Goal: Information Seeking & Learning: Learn about a topic

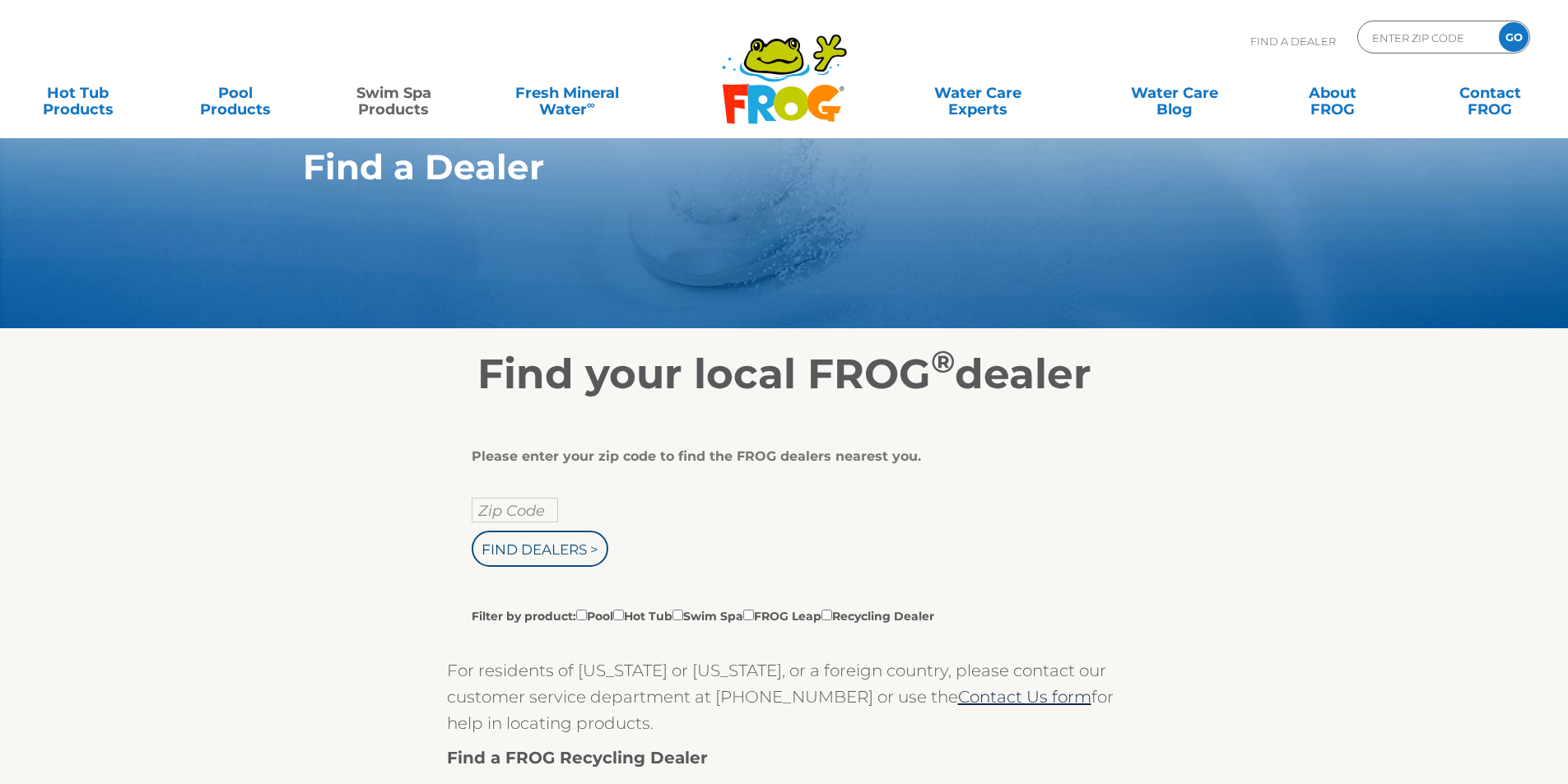
scroll to position [82, 0]
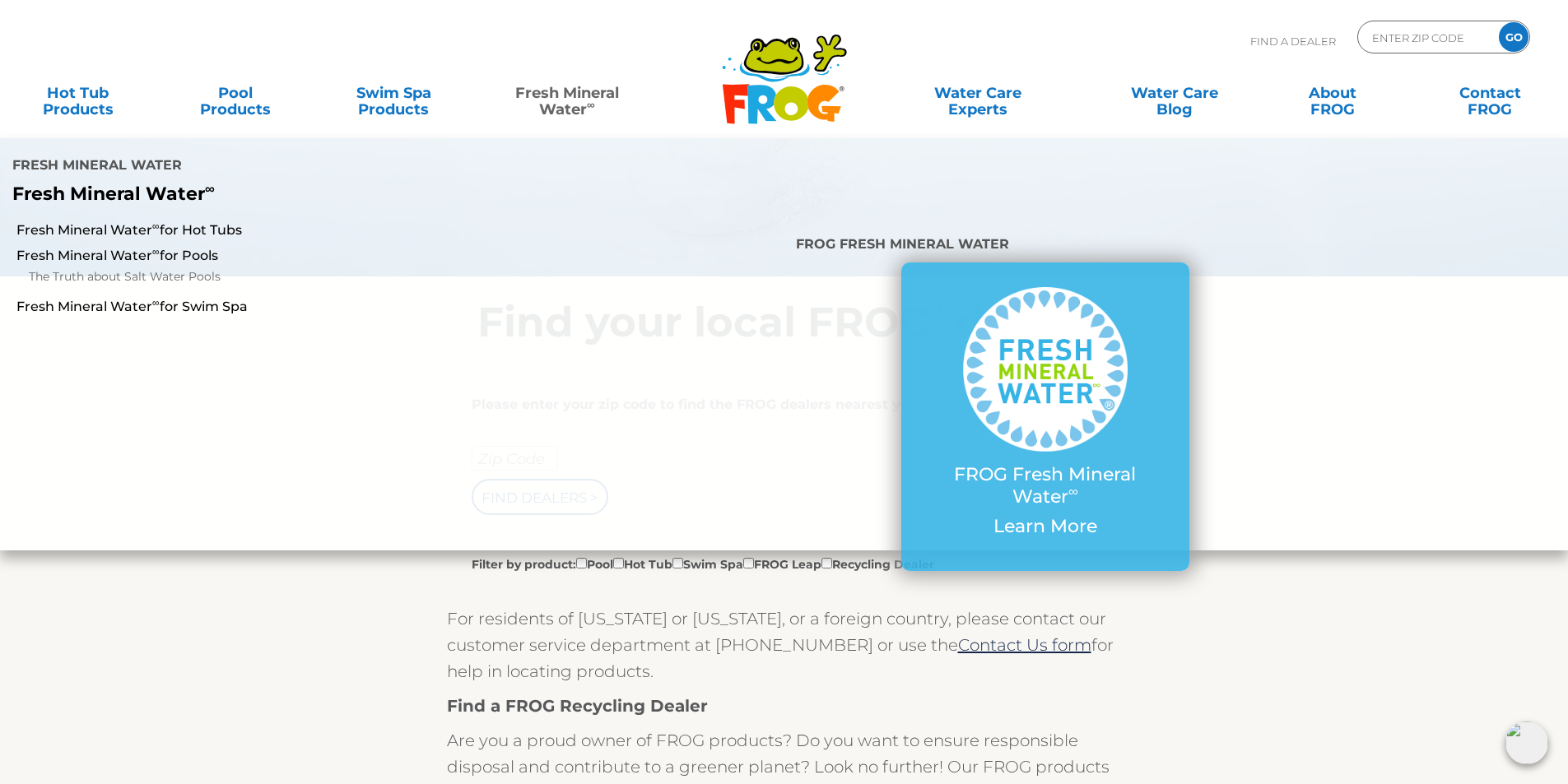
click at [558, 103] on link "Fresh Mineral Water ∞" at bounding box center [567, 93] width 154 height 33
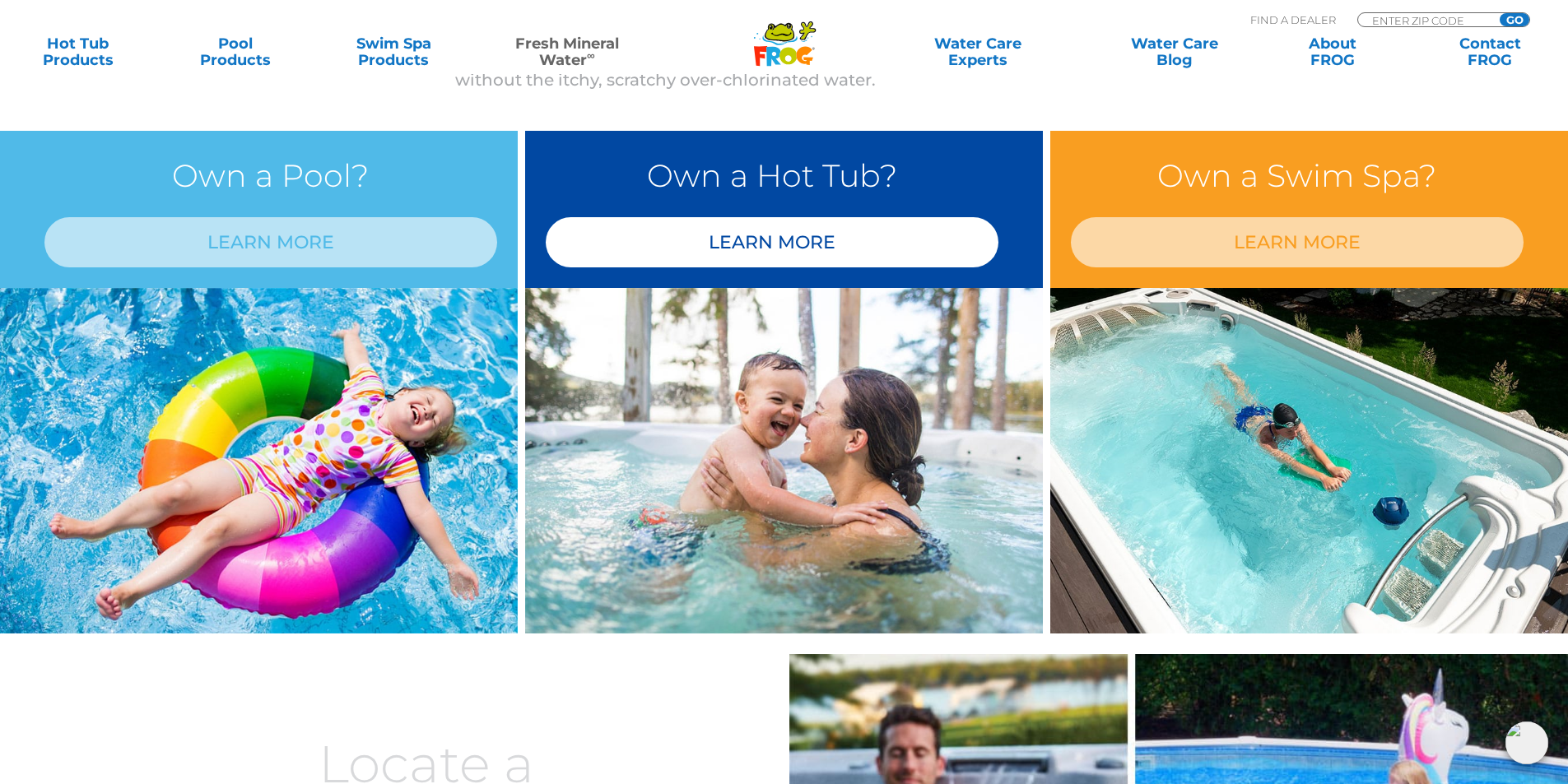
scroll to position [1342, 0]
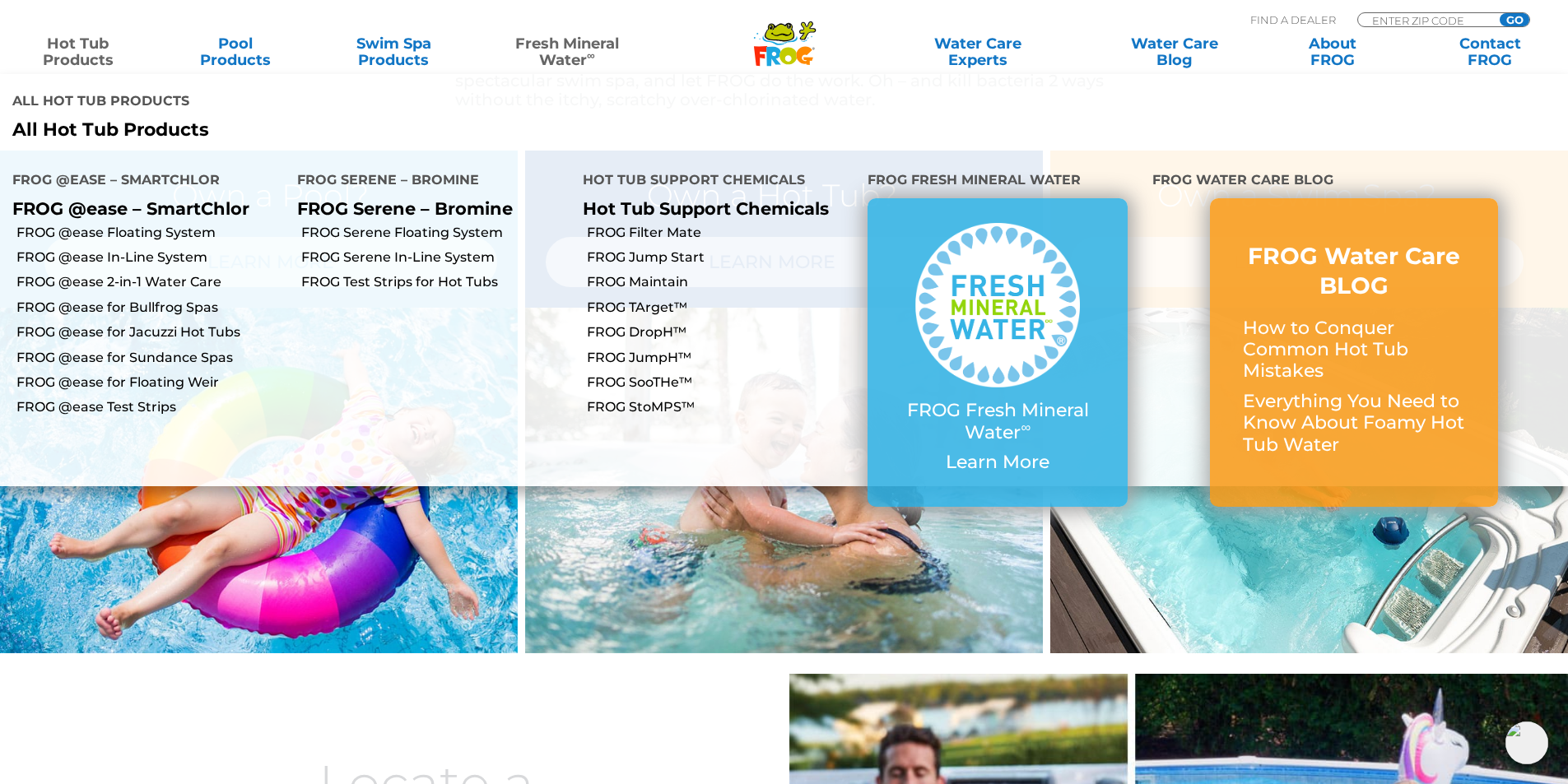
click at [80, 47] on link "Hot Tub Products" at bounding box center [77, 52] width 122 height 33
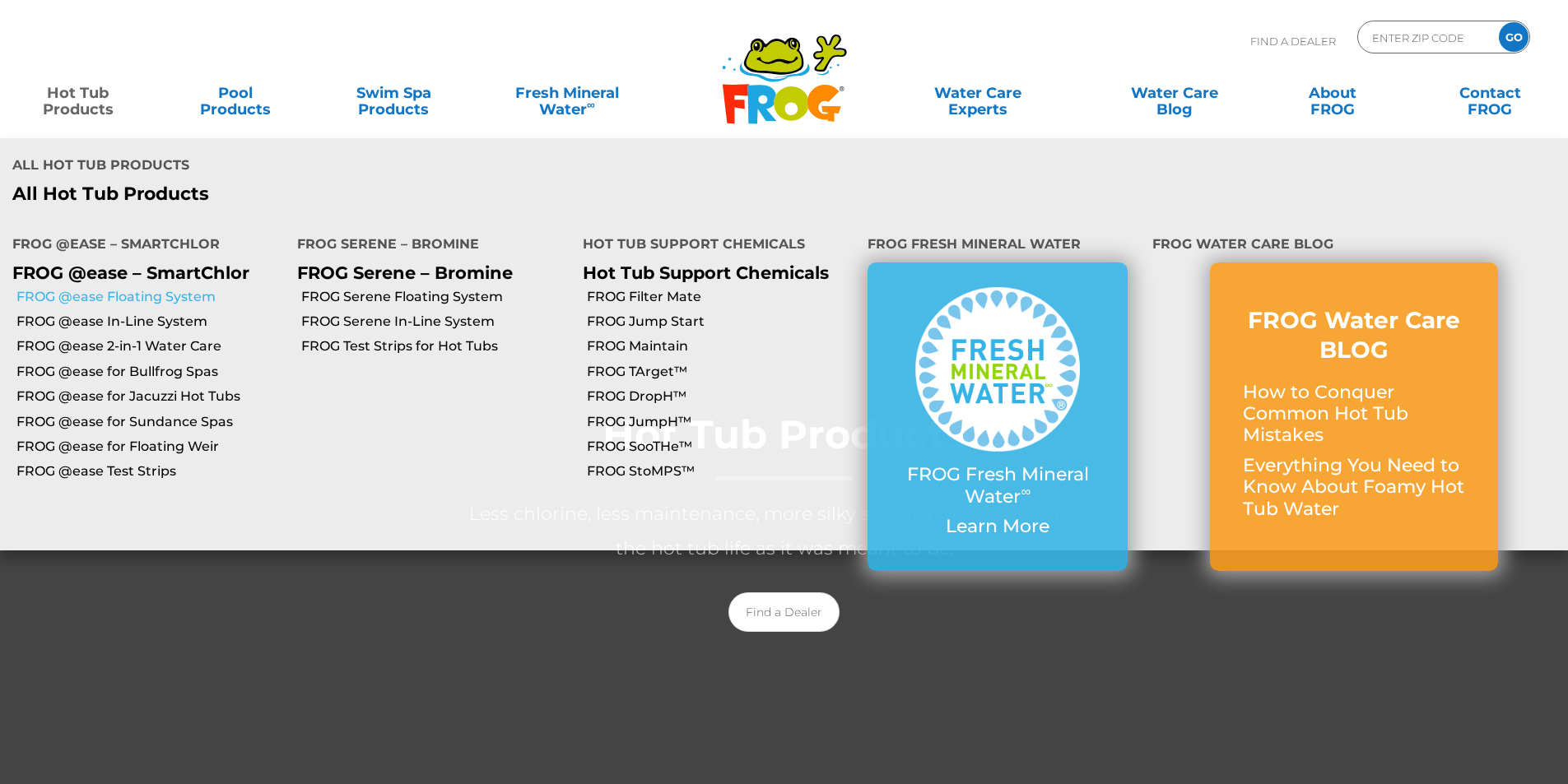
click at [98, 288] on link "FROG @ease Floating System" at bounding box center [150, 297] width 269 height 18
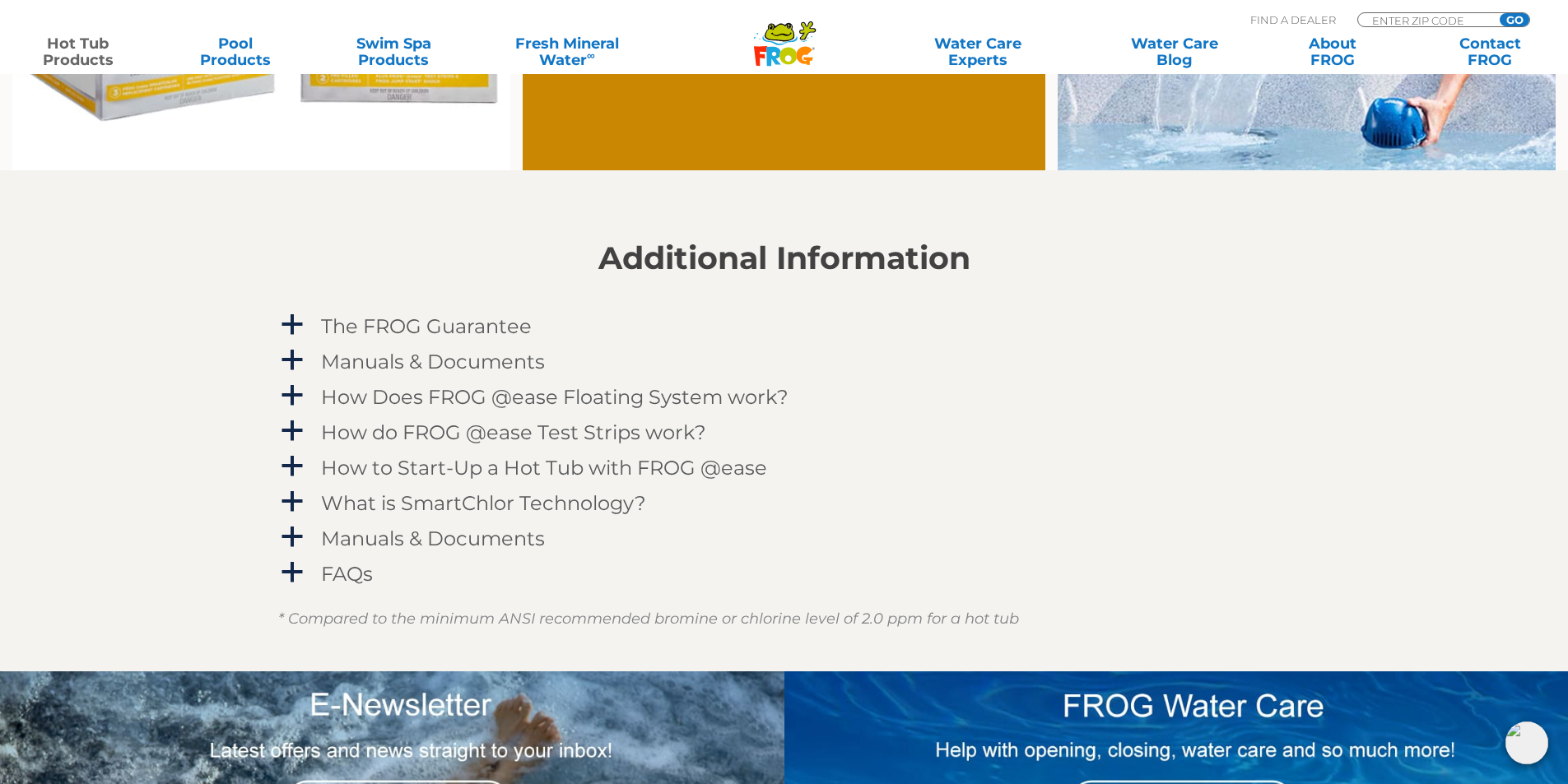
scroll to position [1646, 0]
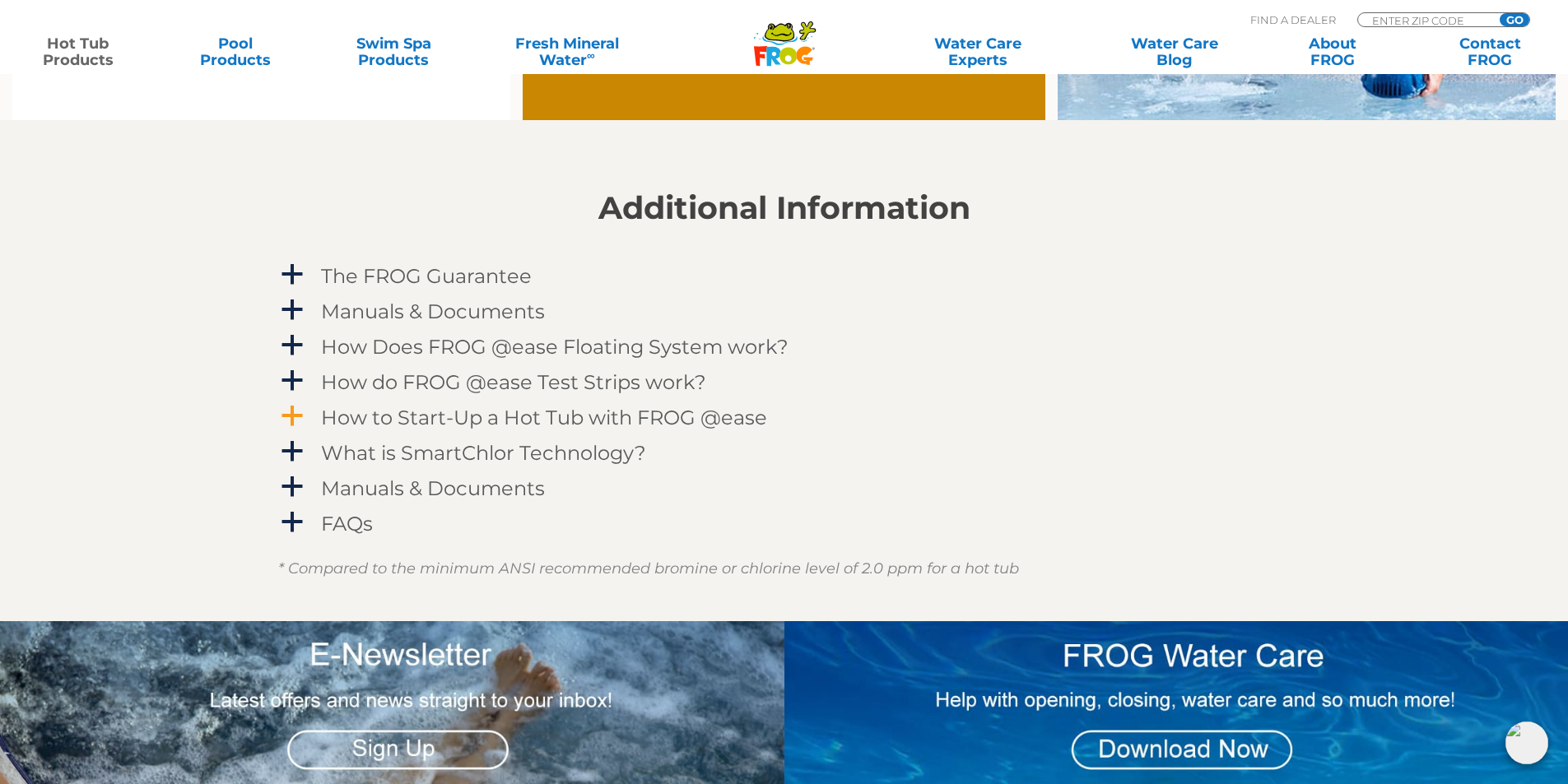
click at [293, 419] on span "a" at bounding box center [293, 417] width 25 height 25
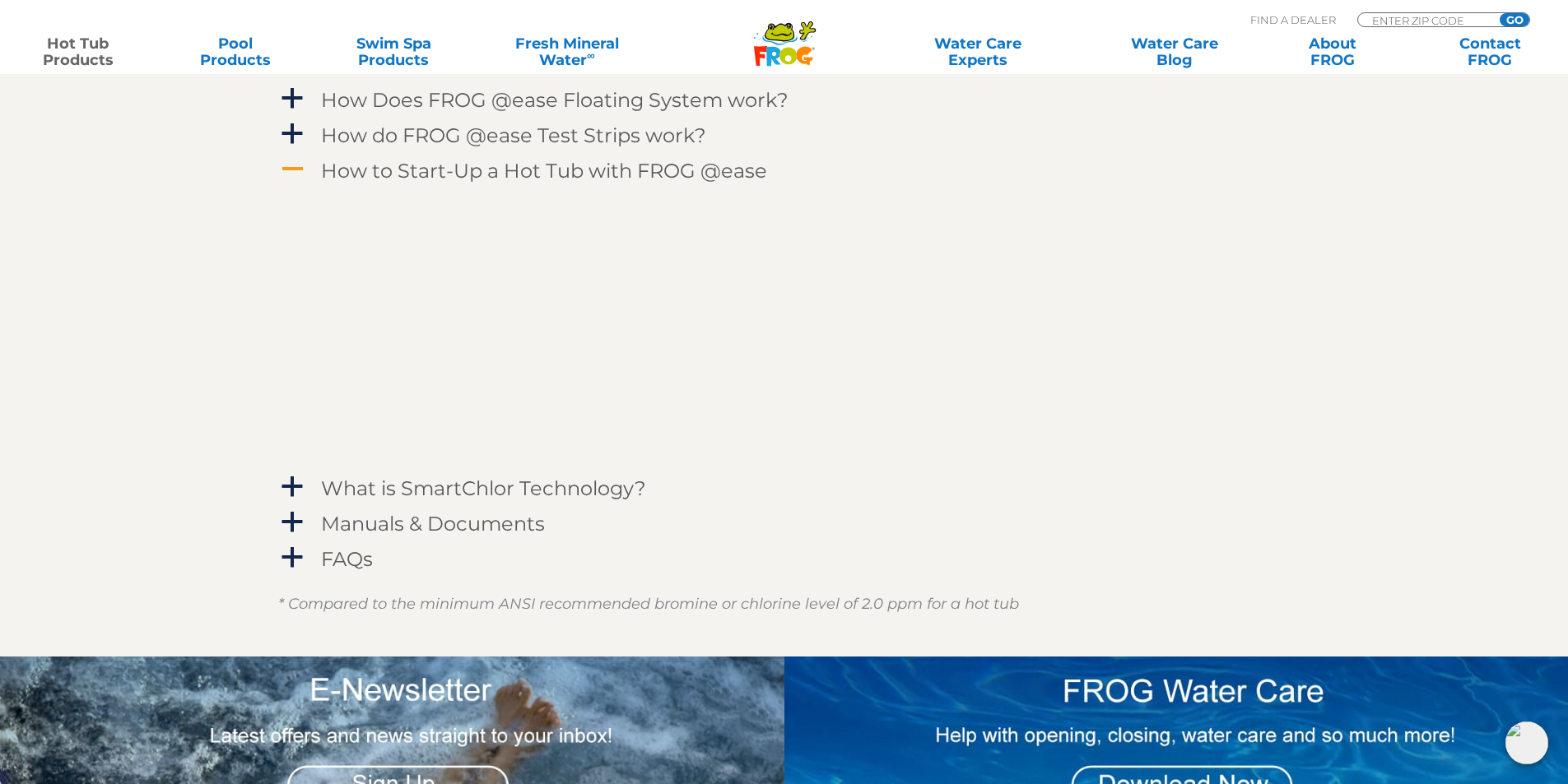
scroll to position [1975, 0]
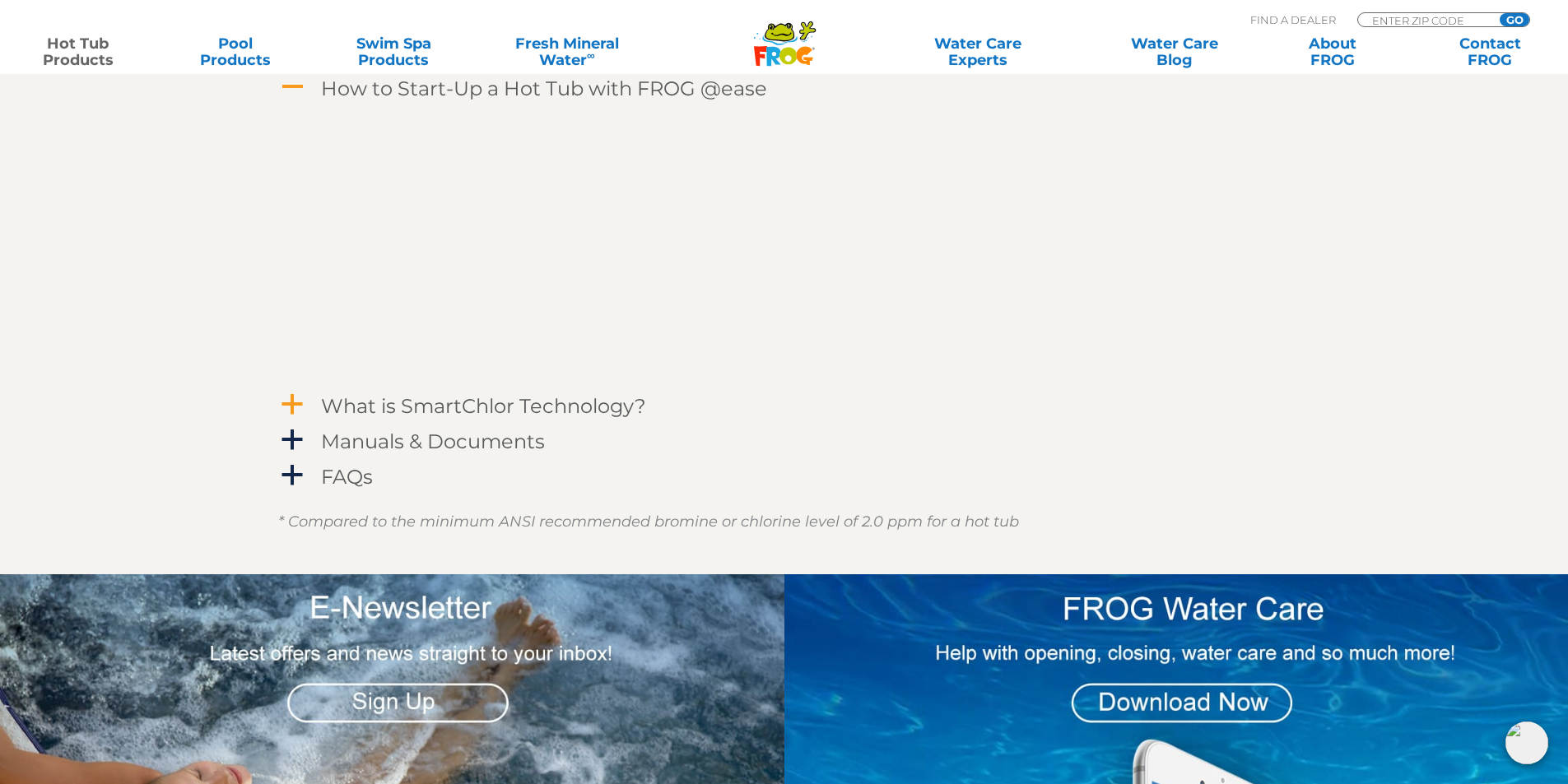
click at [288, 406] on span "a" at bounding box center [293, 405] width 25 height 25
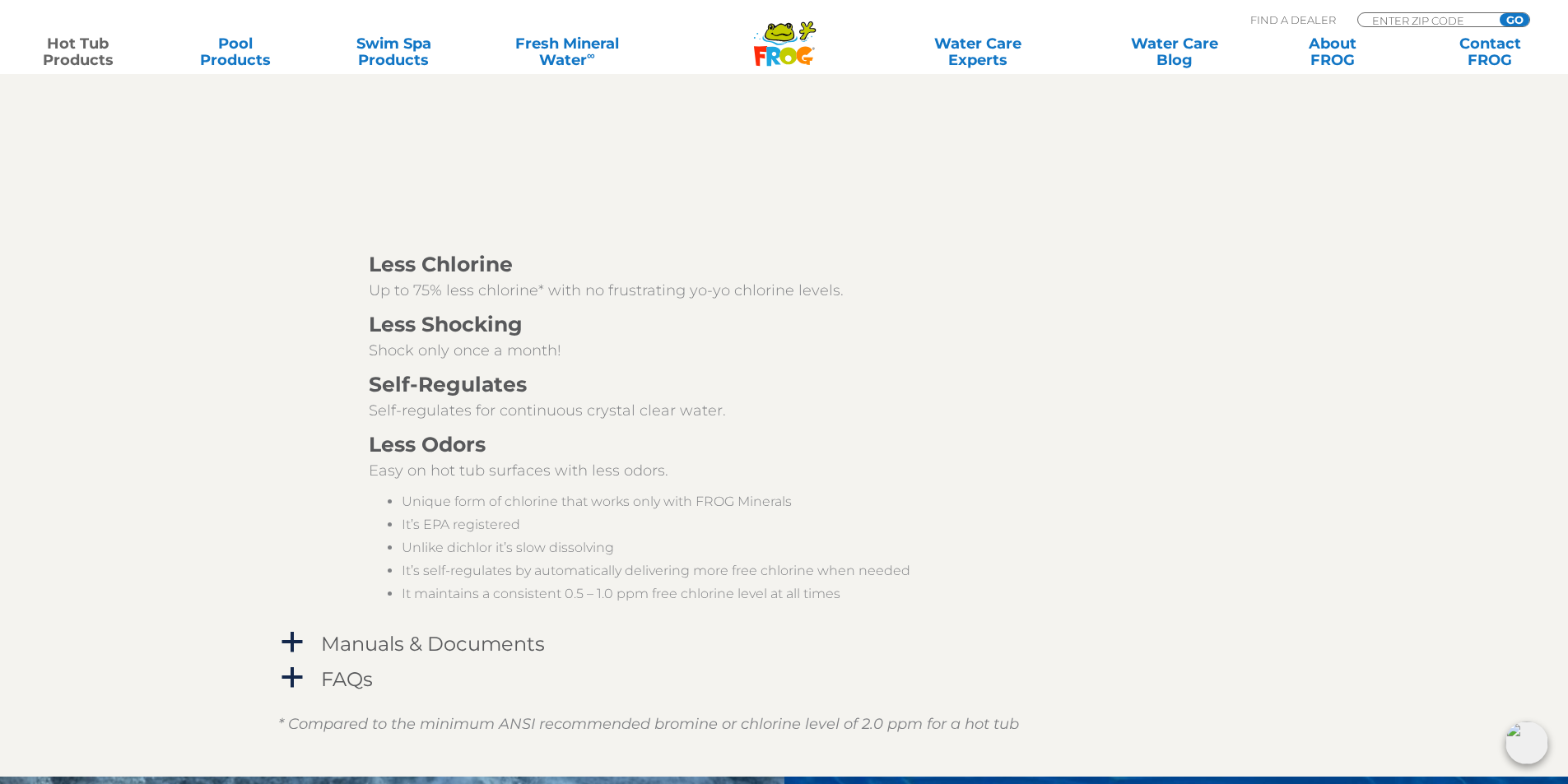
scroll to position [2551, 0]
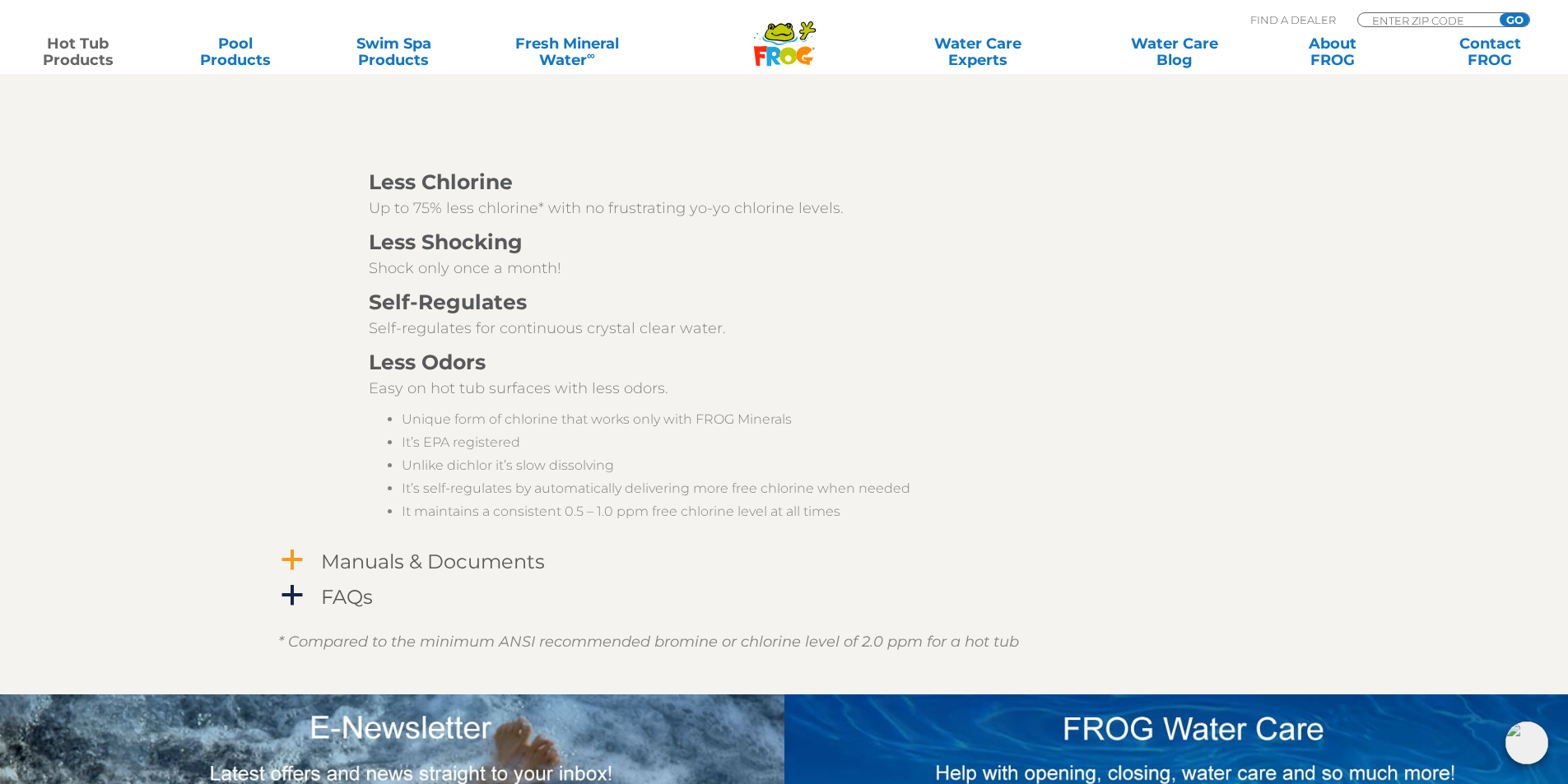
click at [295, 555] on span "a" at bounding box center [293, 560] width 25 height 25
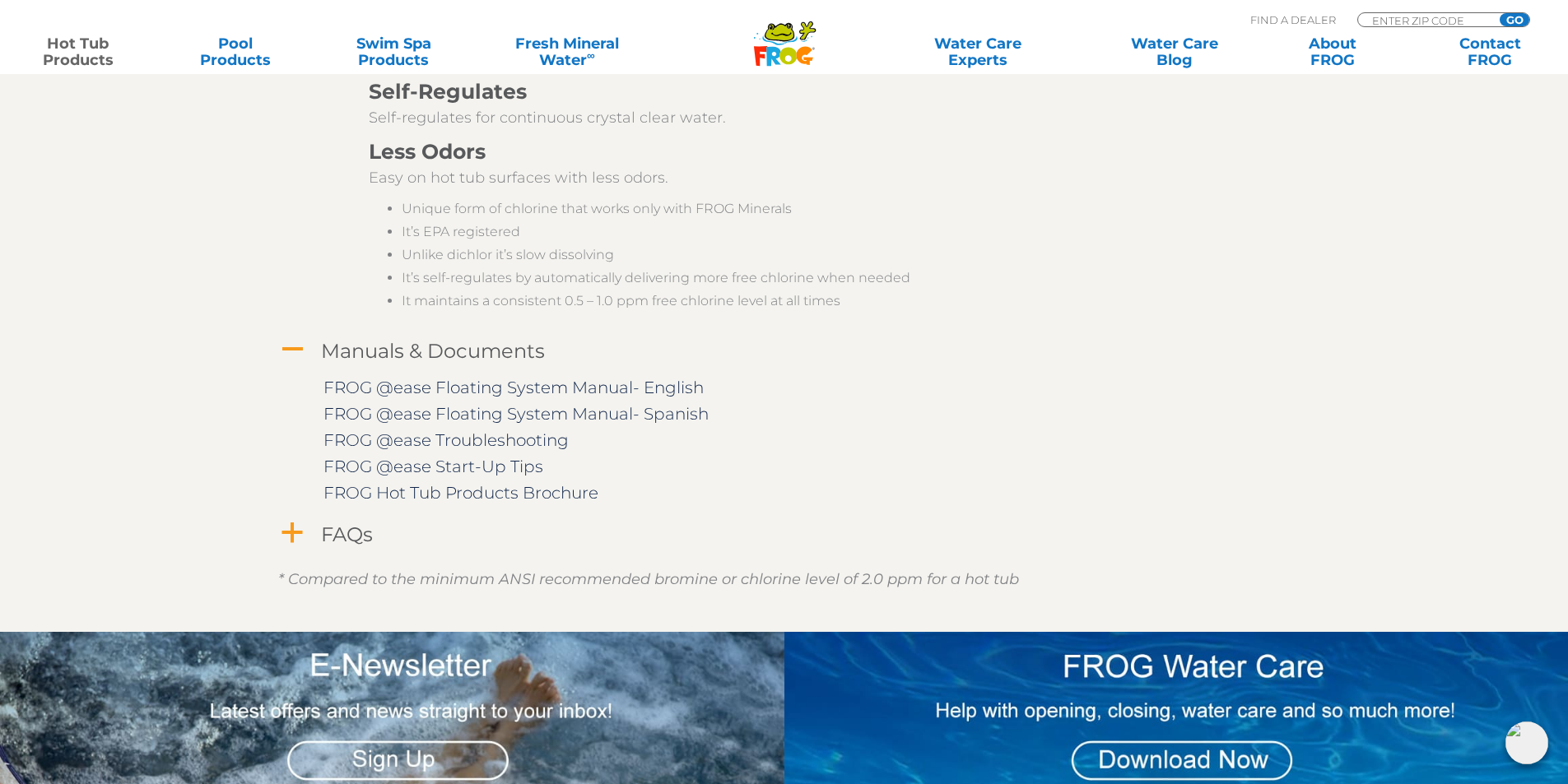
scroll to position [2797, 0]
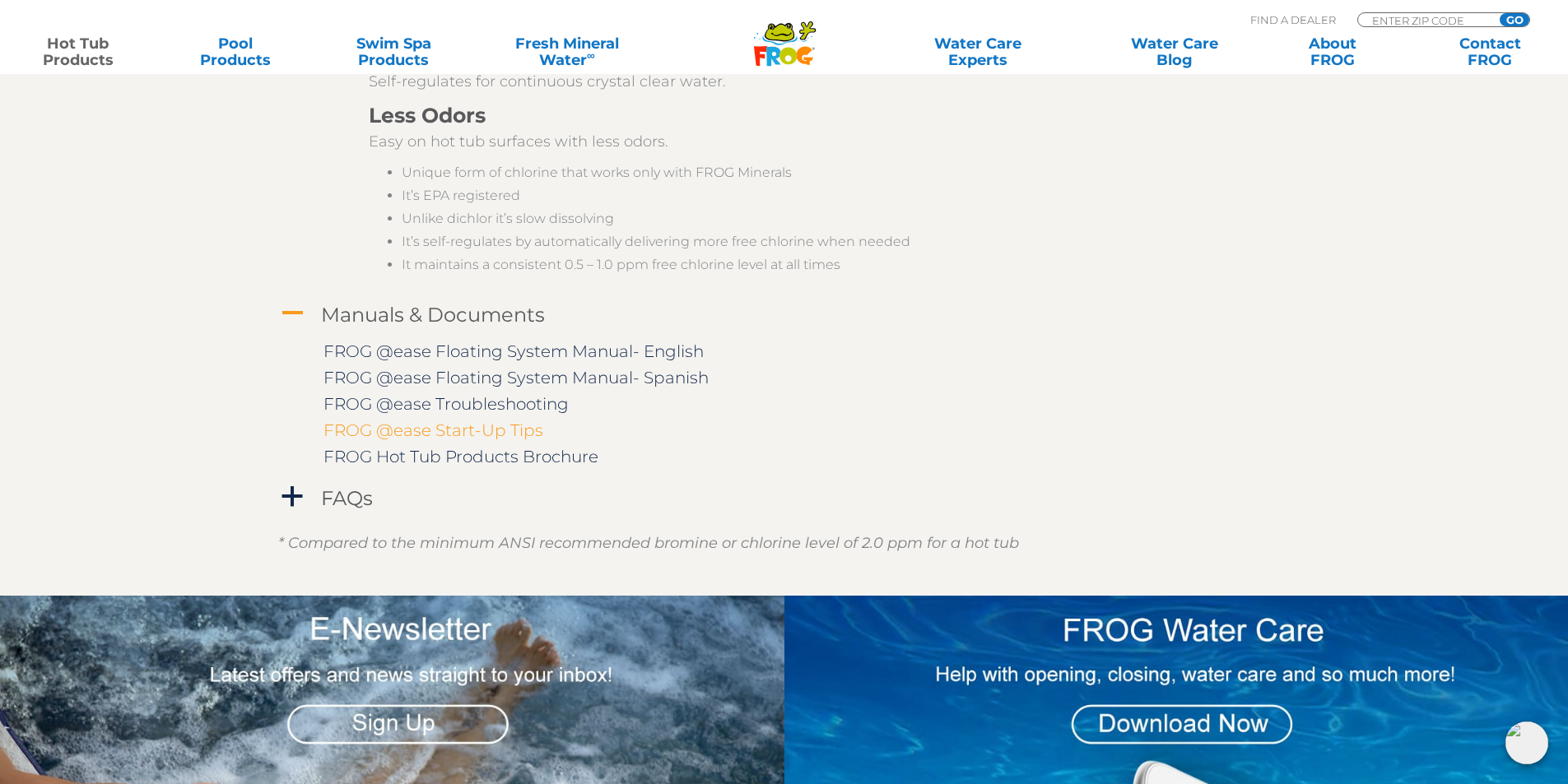
click at [411, 430] on link "FROG @ease Start-Up Tips" at bounding box center [434, 430] width 220 height 20
click at [419, 402] on link "FROG @ease Troubleshooting" at bounding box center [446, 404] width 245 height 20
click at [452, 405] on link "FROG @ease Troubleshooting" at bounding box center [446, 404] width 245 height 20
click at [453, 461] on link "FROG Hot Tub Products Brochure" at bounding box center [461, 457] width 275 height 20
click at [321, 498] on h4 "FAQs" at bounding box center [347, 498] width 52 height 22
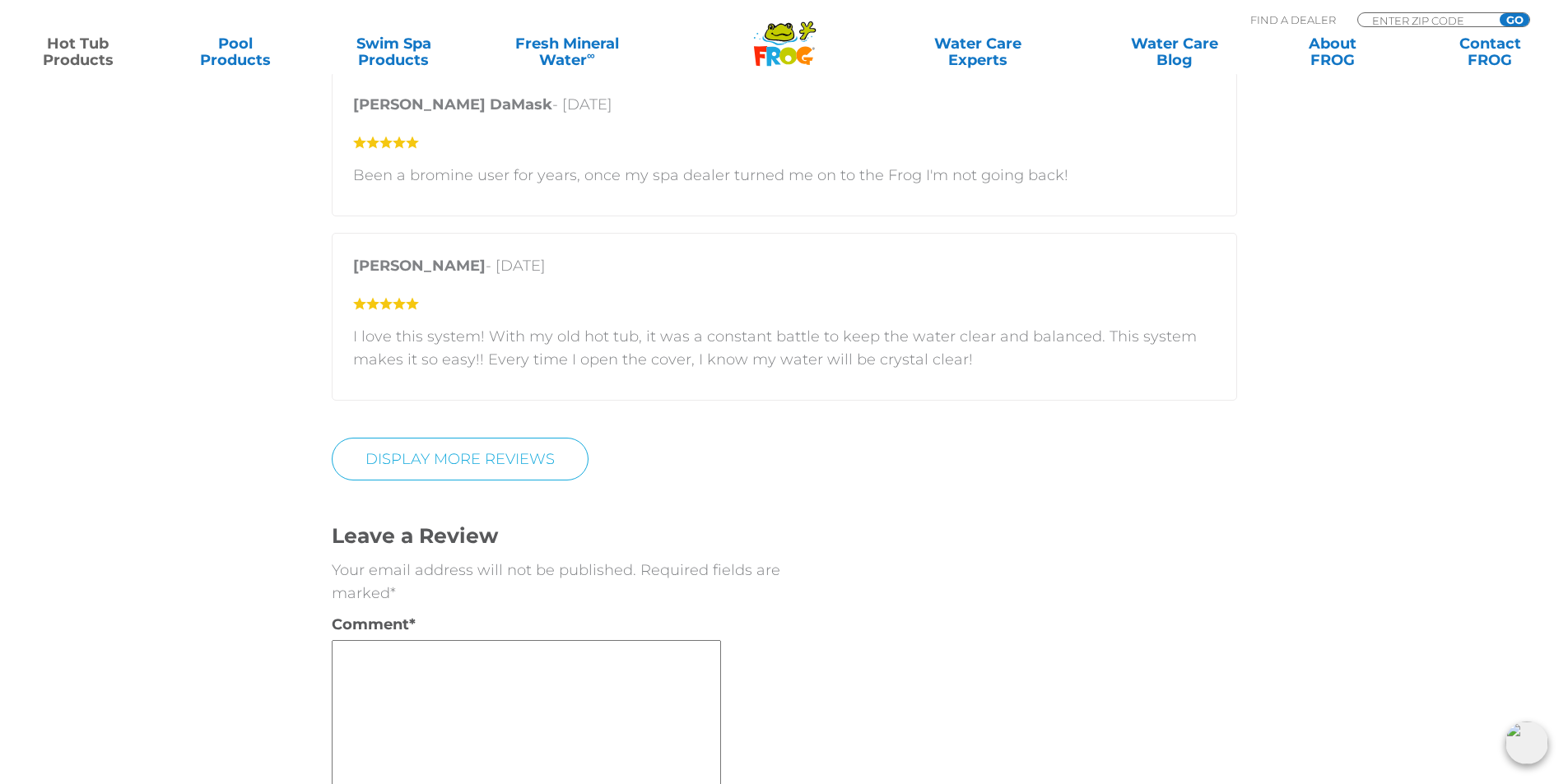
scroll to position [5266, 0]
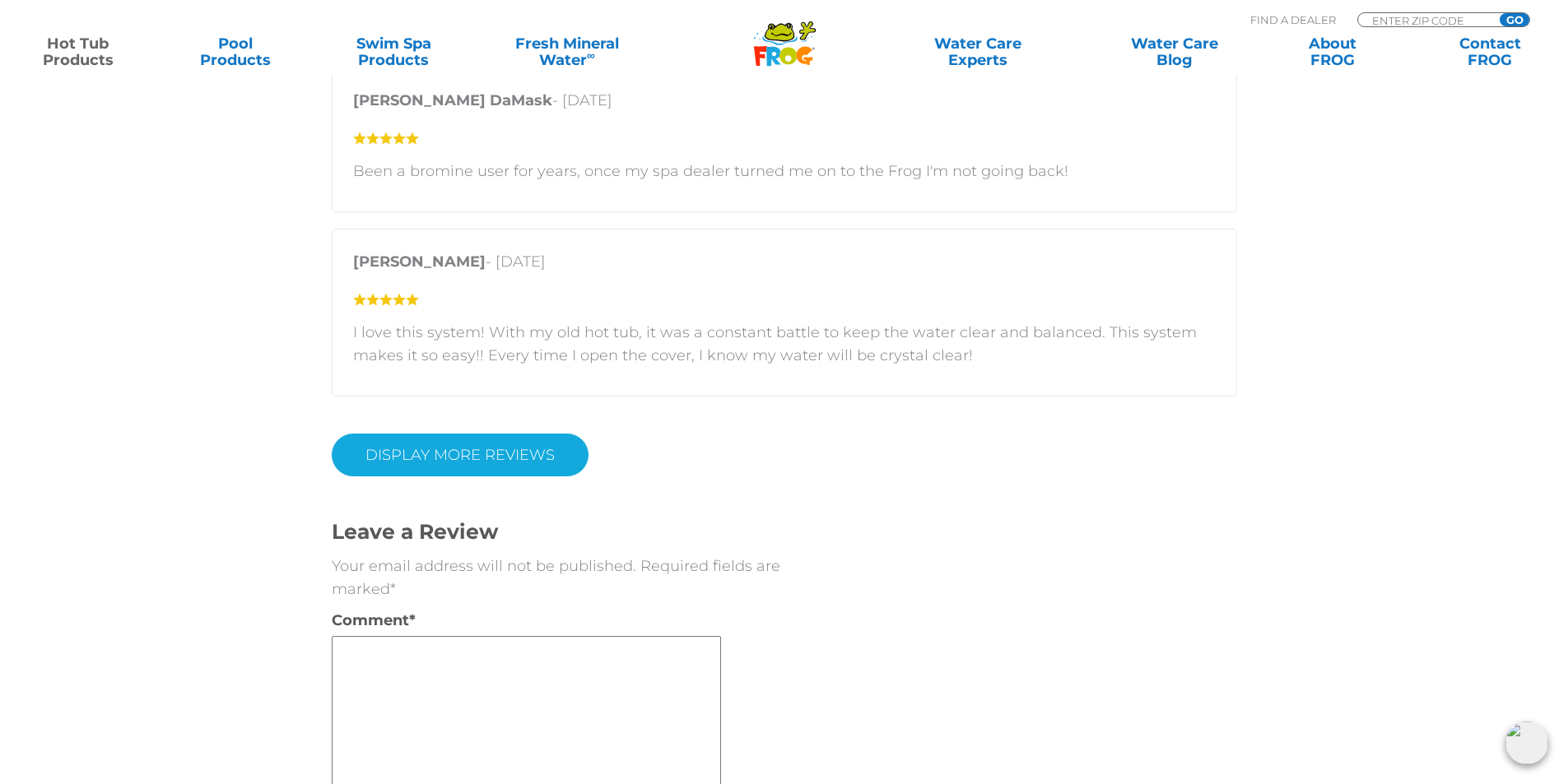
click at [505, 437] on link "Display More Reviews" at bounding box center [460, 455] width 257 height 43
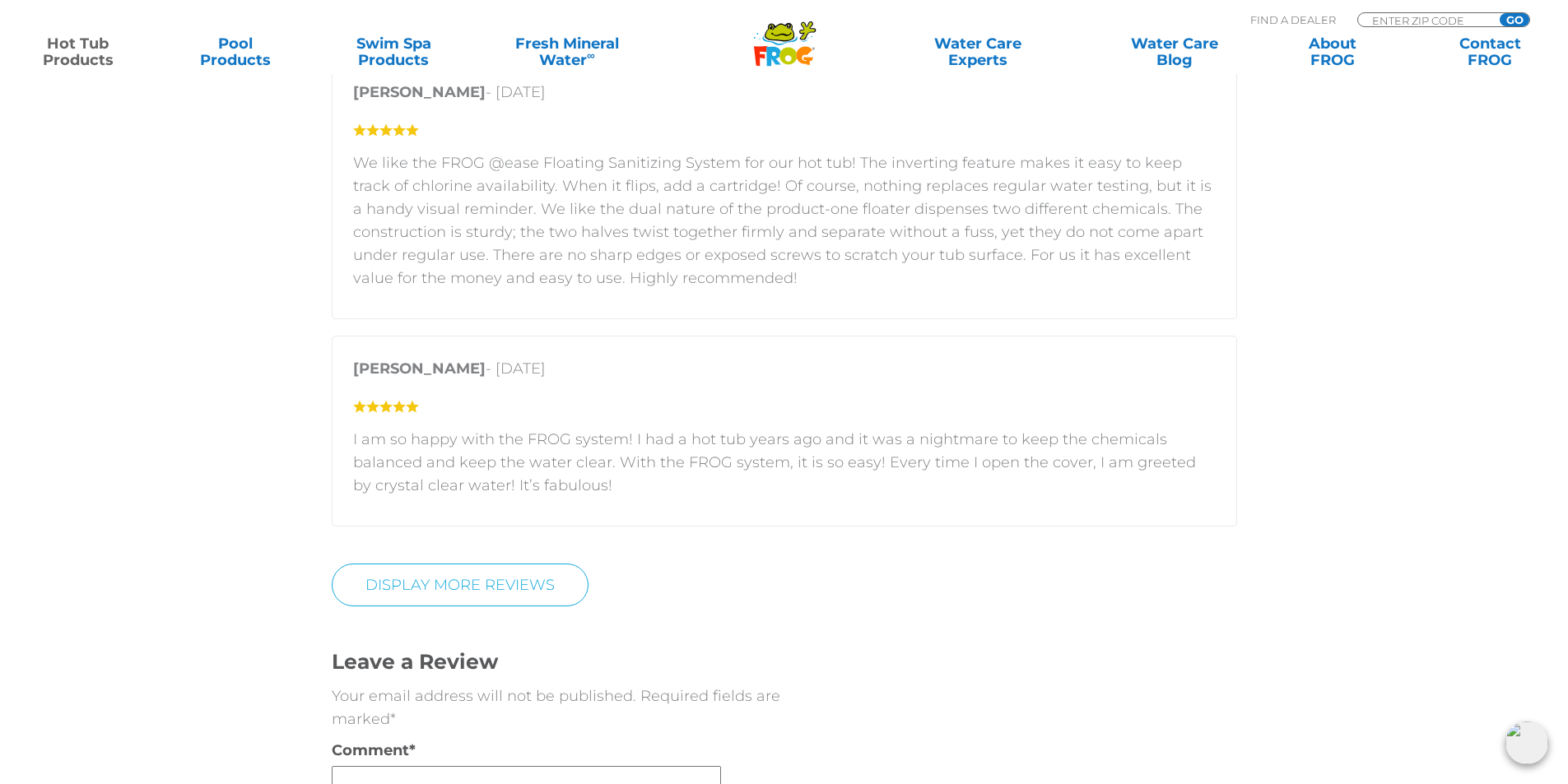
scroll to position [6417, 0]
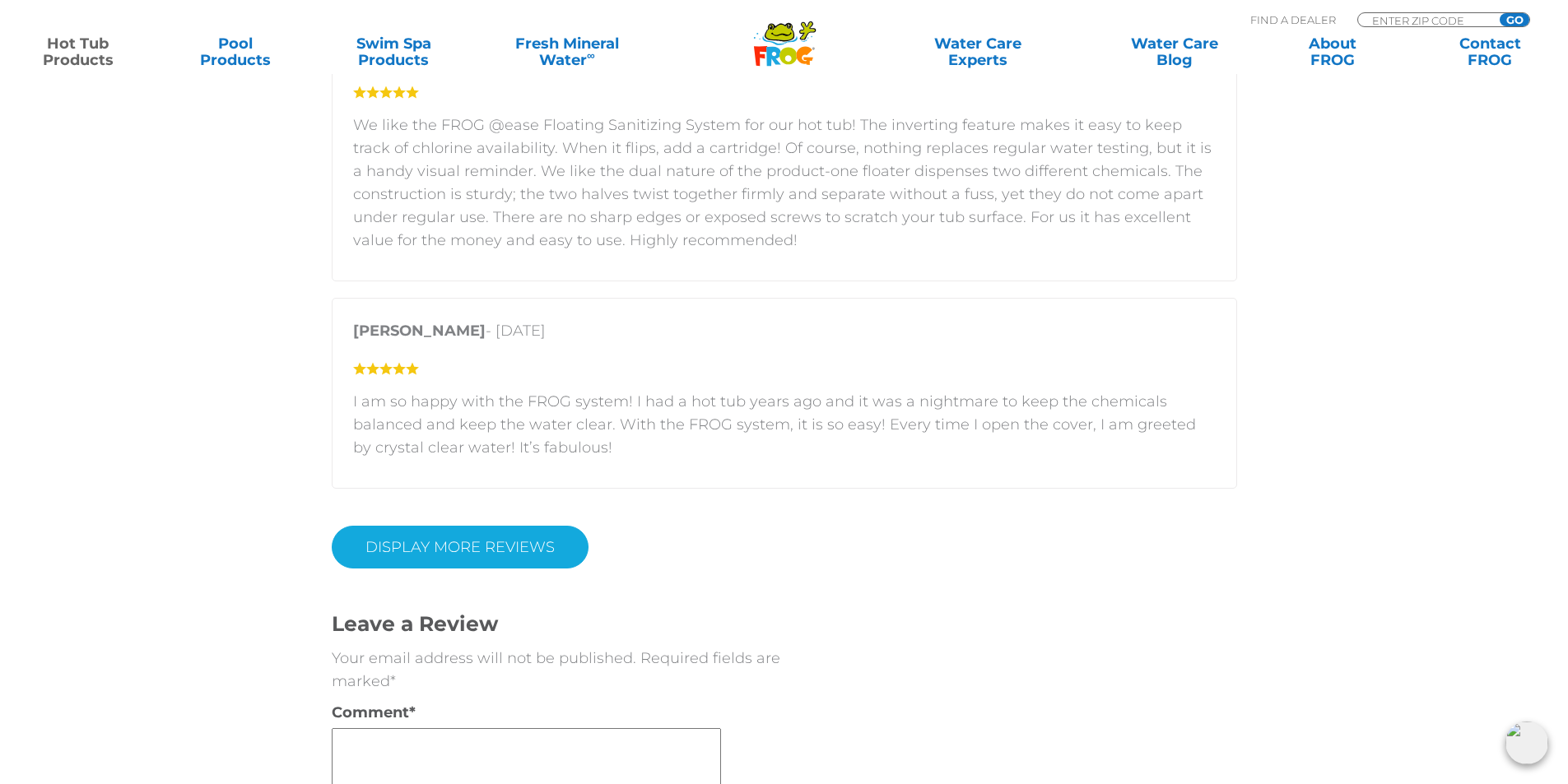
click at [514, 525] on link "DISPLAY MORE REVIEWS" at bounding box center [460, 547] width 257 height 43
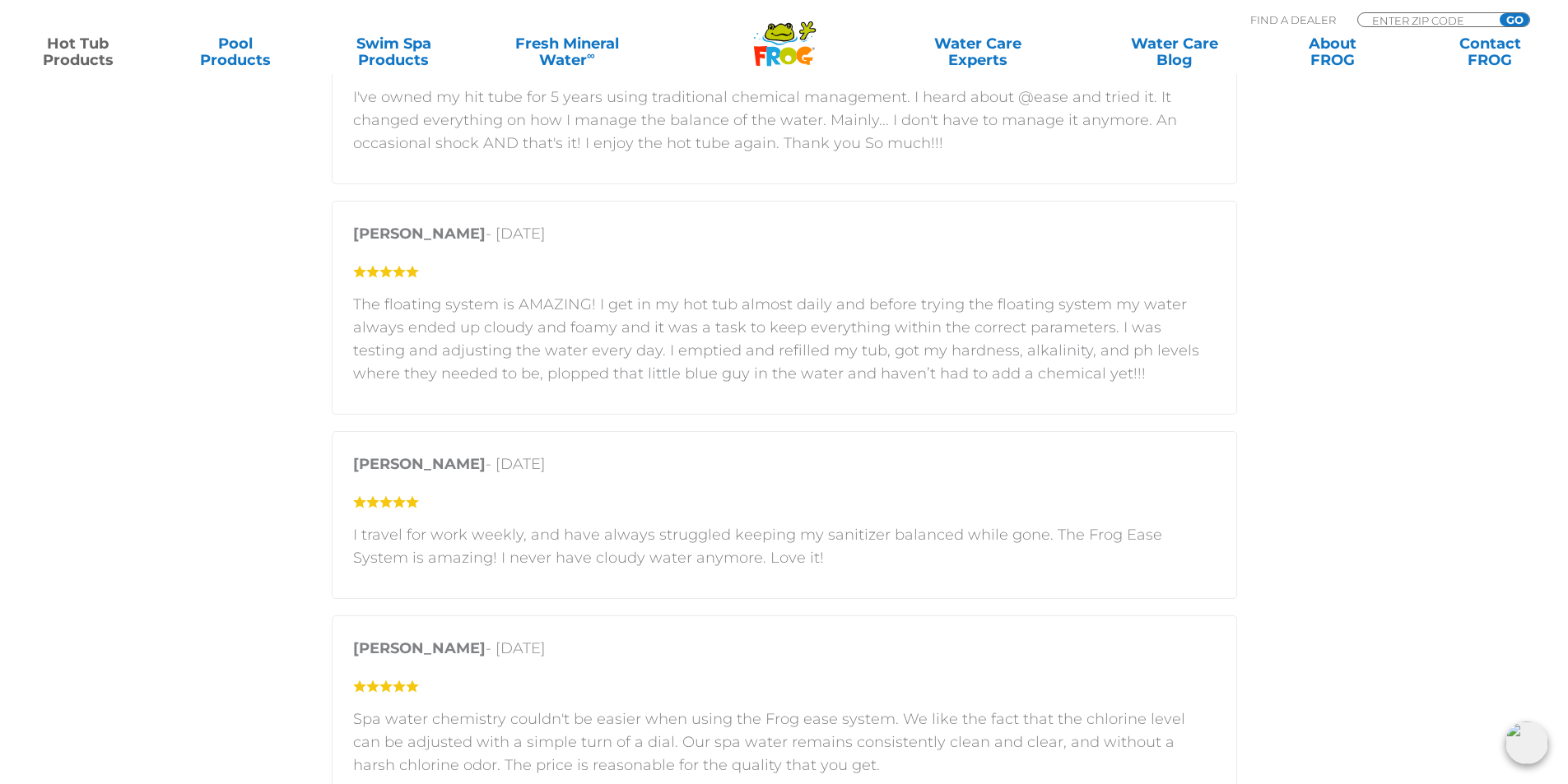
scroll to position [6912, 0]
